Goal: Task Accomplishment & Management: Manage account settings

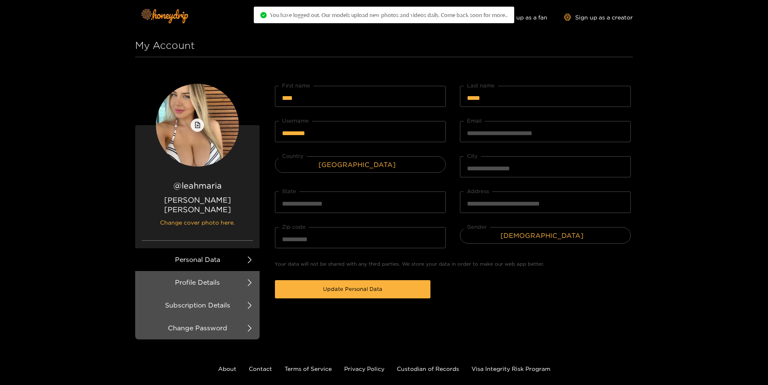
click at [722, 65] on div "**********" at bounding box center [384, 215] width 768 height 430
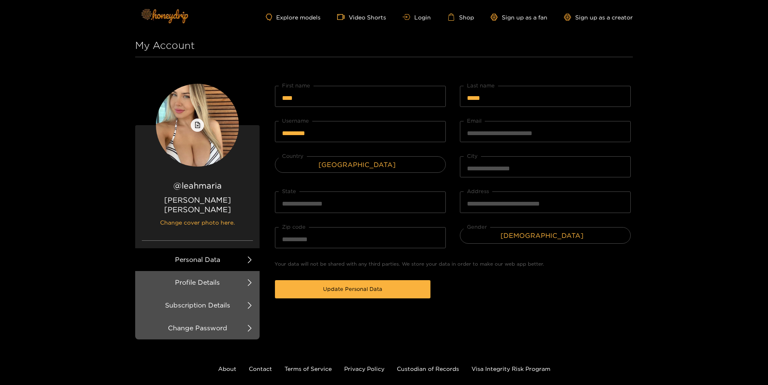
click at [172, 19] on img at bounding box center [164, 15] width 58 height 35
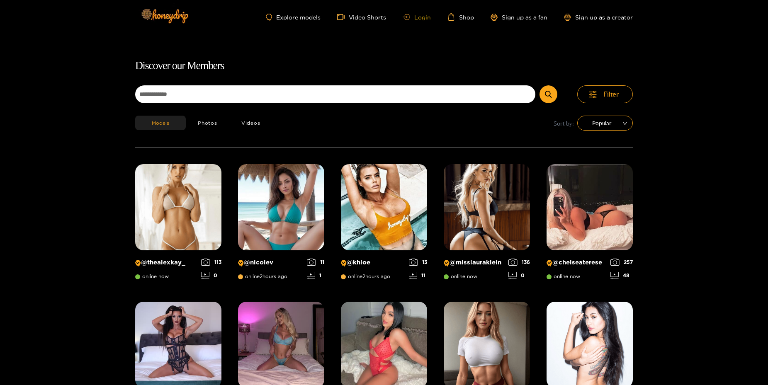
click at [424, 17] on link "Login" at bounding box center [416, 17] width 28 height 6
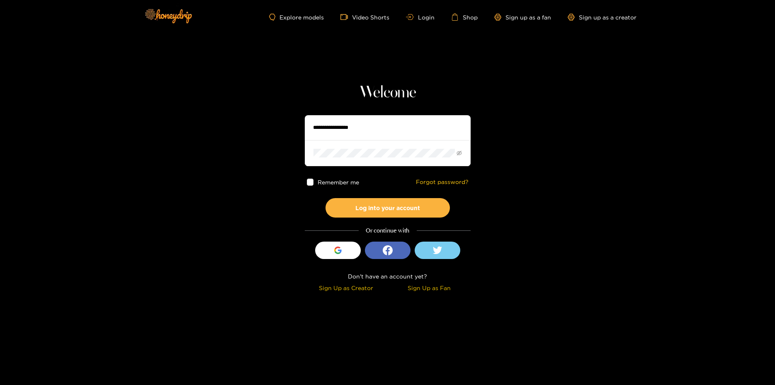
click at [336, 129] on input "text" at bounding box center [388, 127] width 166 height 25
paste input "**********"
type input "**********"
click at [325, 198] on button "Log into your account" at bounding box center [387, 207] width 124 height 19
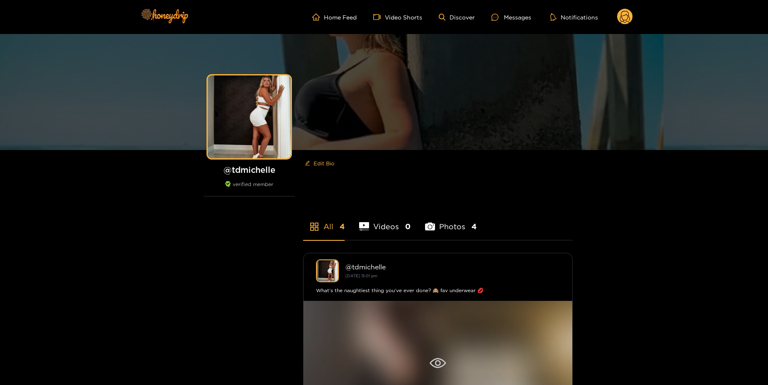
click at [393, 320] on div at bounding box center [437, 363] width 269 height 124
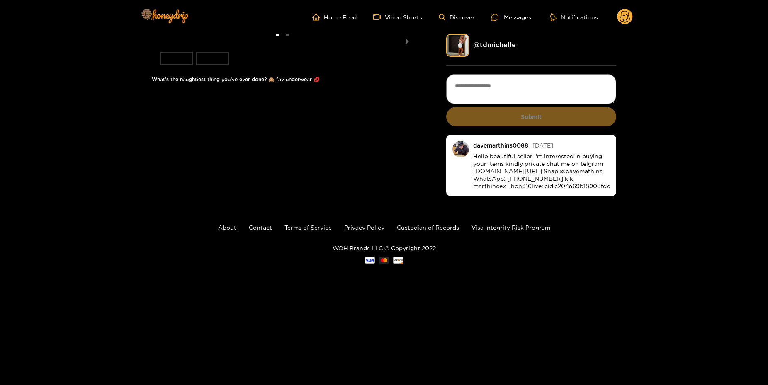
click at [202, 65] on li "slide item 2" at bounding box center [212, 59] width 33 height 14
click at [171, 65] on li "slide item 1" at bounding box center [176, 59] width 33 height 14
click at [493, 46] on link "@ tdmichelle" at bounding box center [494, 44] width 43 height 7
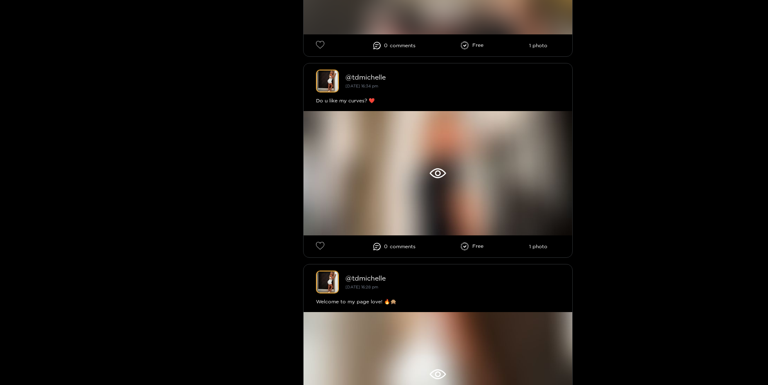
scroll to position [761, 0]
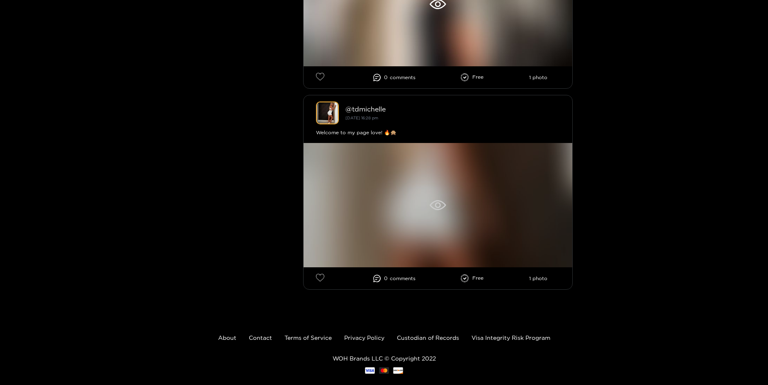
click at [493, 216] on div at bounding box center [437, 205] width 269 height 124
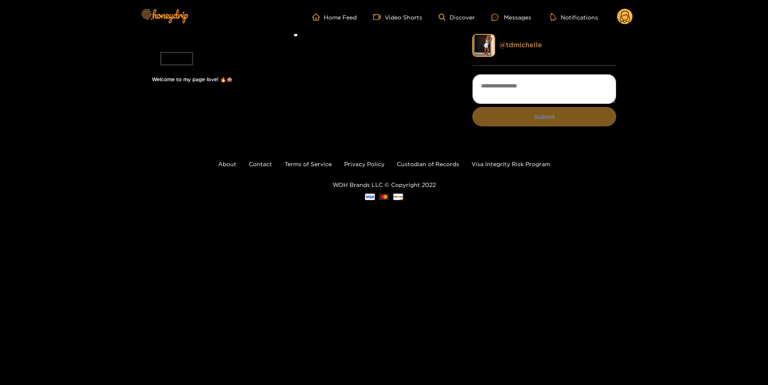
click at [519, 44] on link "@ tdmichelle" at bounding box center [520, 44] width 43 height 7
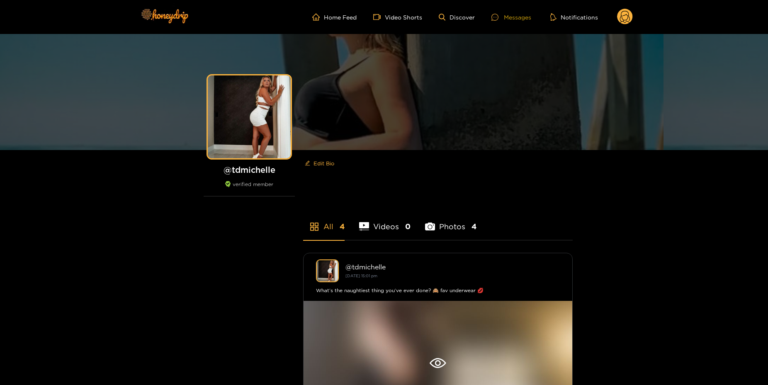
click at [515, 18] on div "Messages" at bounding box center [511, 17] width 40 height 10
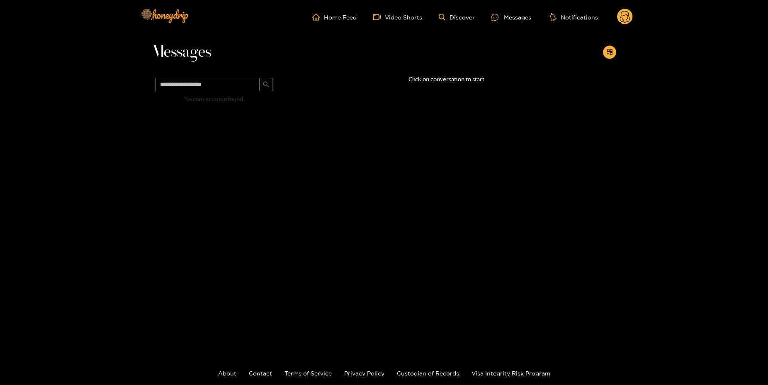
click at [522, 24] on ul "Home Feed Video Shorts Discover Messages Notifications" at bounding box center [472, 17] width 320 height 17
click at [523, 18] on div "Messages" at bounding box center [511, 17] width 40 height 10
click at [623, 12] on g at bounding box center [625, 17] width 16 height 17
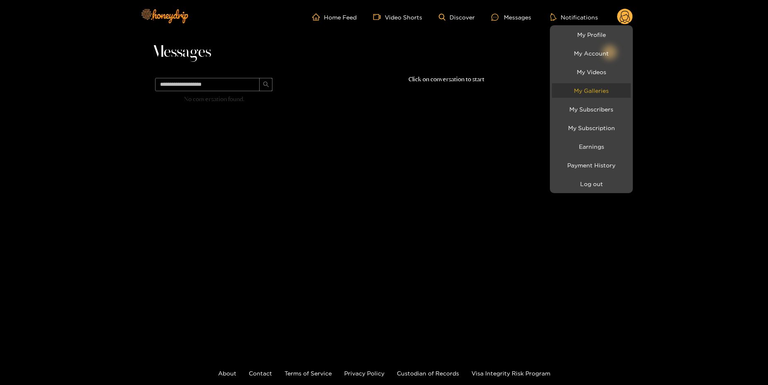
click at [604, 89] on link "My Galleries" at bounding box center [591, 90] width 79 height 15
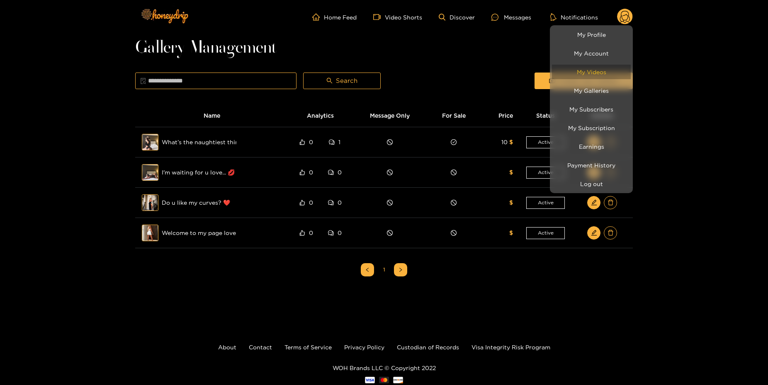
click at [604, 70] on link "My Videos" at bounding box center [591, 72] width 79 height 15
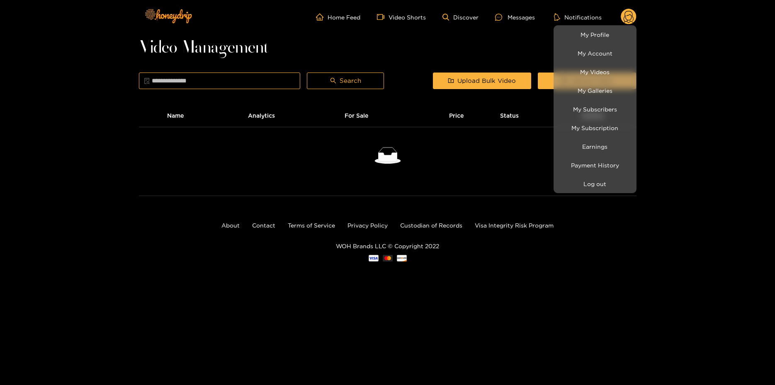
click at [734, 113] on div at bounding box center [387, 192] width 775 height 385
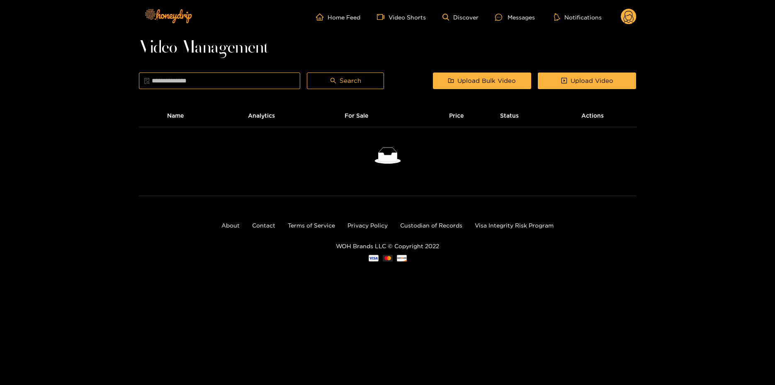
click at [626, 19] on g at bounding box center [629, 17] width 16 height 17
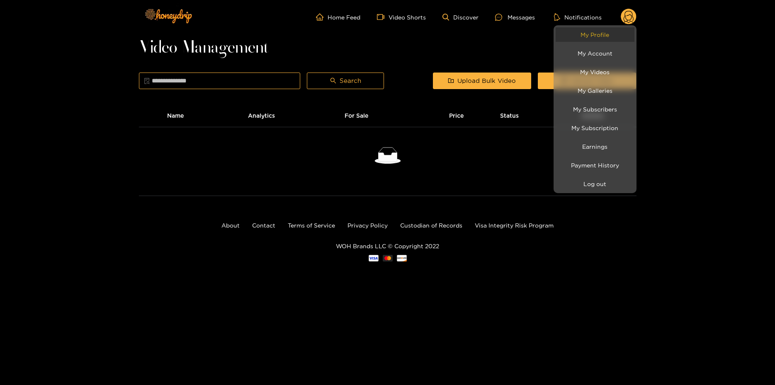
click at [605, 35] on link "My Profile" at bounding box center [594, 34] width 79 height 15
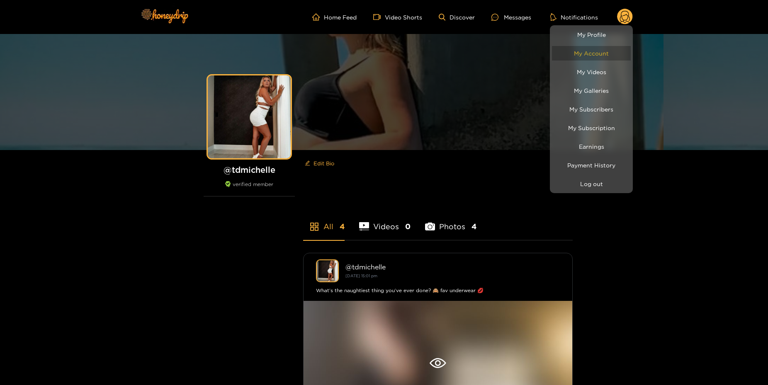
click at [604, 51] on link "My Account" at bounding box center [591, 53] width 79 height 15
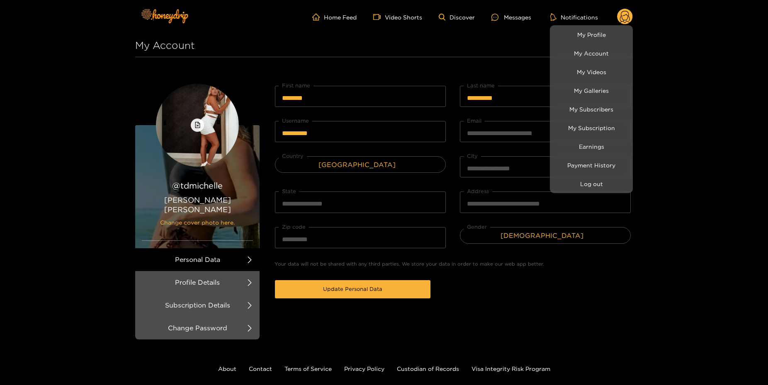
click at [704, 136] on div at bounding box center [384, 192] width 768 height 385
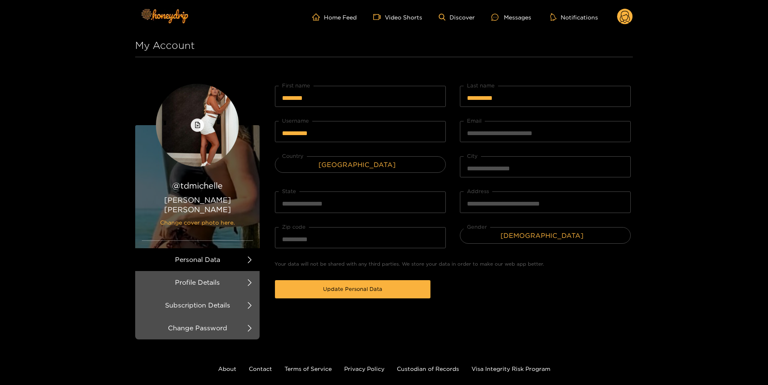
click at [621, 18] on circle at bounding box center [625, 17] width 16 height 16
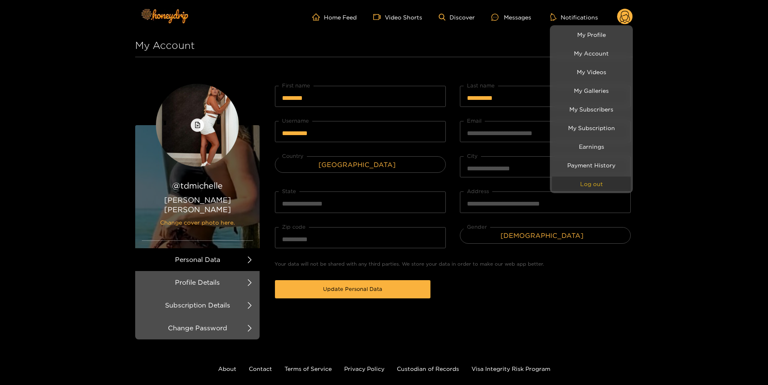
click at [605, 189] on button "Log out" at bounding box center [591, 184] width 79 height 15
